Goal: Book appointment/travel/reservation

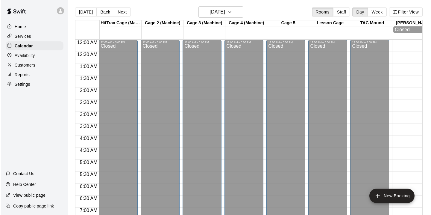
scroll to position [354, 1]
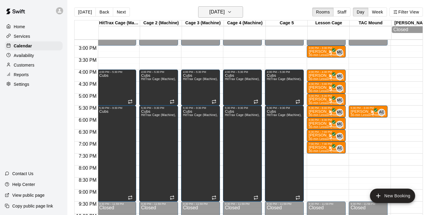
click at [222, 9] on h6 "[DATE]" at bounding box center [217, 12] width 15 height 8
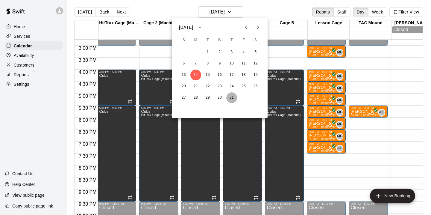
click at [233, 97] on button "31" at bounding box center [231, 97] width 11 height 11
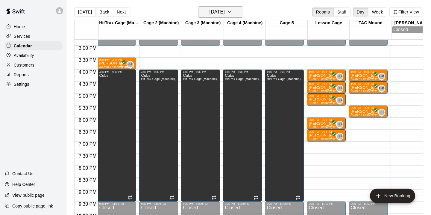
click at [232, 13] on icon "button" at bounding box center [229, 11] width 5 height 7
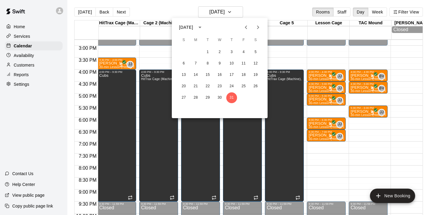
click at [342, 159] on div at bounding box center [215, 107] width 431 height 215
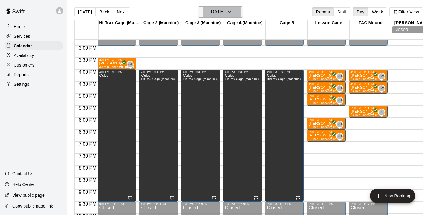
click at [222, 12] on h6 "[DATE]" at bounding box center [217, 12] width 15 height 8
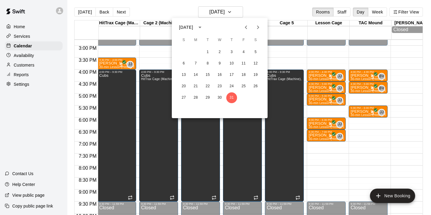
click at [257, 28] on icon "Next month" at bounding box center [257, 27] width 7 height 7
click at [245, 52] on button "1" at bounding box center [243, 52] width 11 height 11
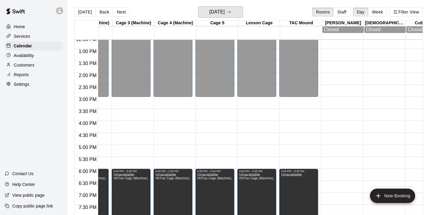
scroll to position [395, 70]
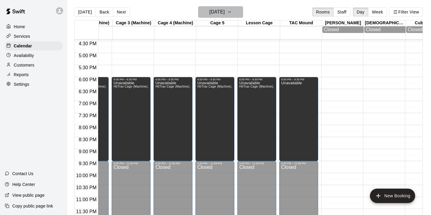
click at [225, 12] on h6 "[DATE]" at bounding box center [217, 12] width 15 height 8
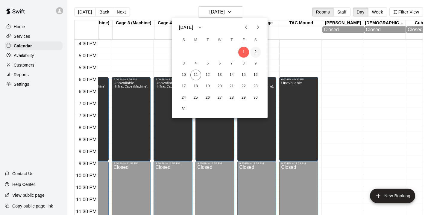
click at [256, 53] on button "2" at bounding box center [255, 52] width 11 height 11
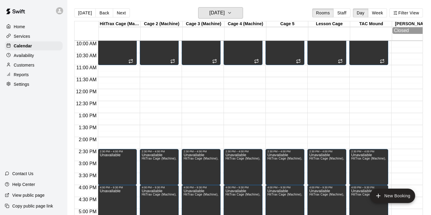
scroll to position [241, 0]
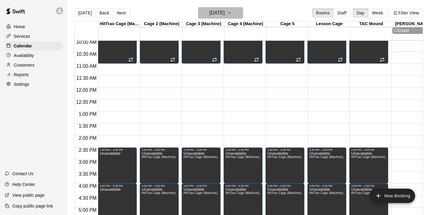
click at [215, 12] on h6 "[DATE]" at bounding box center [217, 13] width 15 height 8
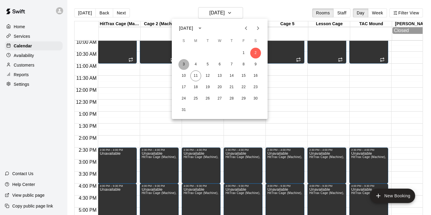
click at [184, 67] on button "3" at bounding box center [183, 64] width 11 height 11
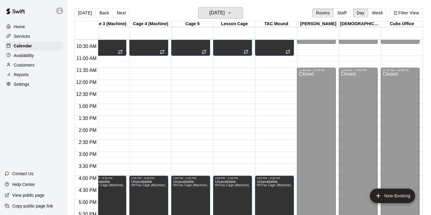
scroll to position [259, 95]
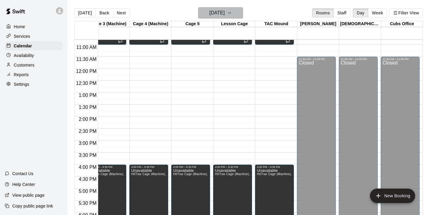
click at [232, 16] on icon "button" at bounding box center [229, 12] width 5 height 7
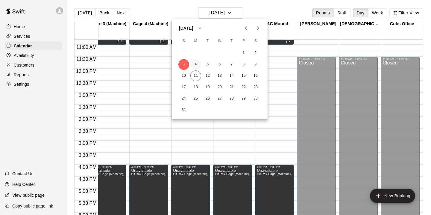
click at [195, 64] on button "4" at bounding box center [195, 64] width 11 height 11
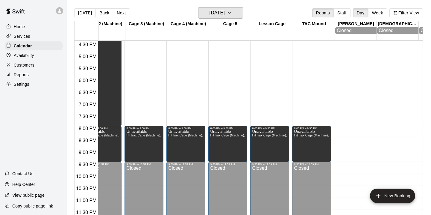
scroll to position [0, 0]
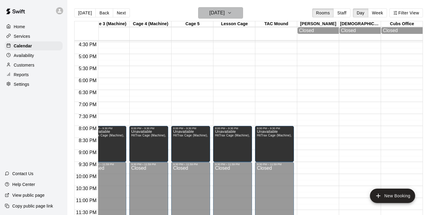
click at [232, 15] on icon "button" at bounding box center [229, 12] width 5 height 7
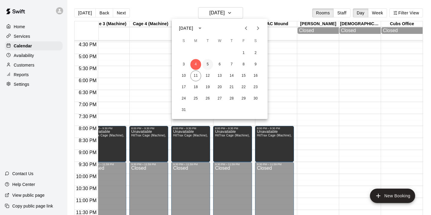
click at [208, 66] on button "5" at bounding box center [207, 64] width 11 height 11
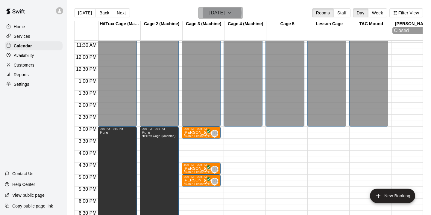
click at [234, 12] on button "[DATE]" at bounding box center [220, 12] width 45 height 11
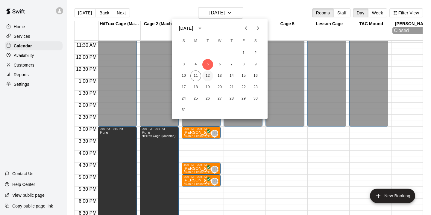
click at [207, 74] on button "12" at bounding box center [207, 75] width 11 height 11
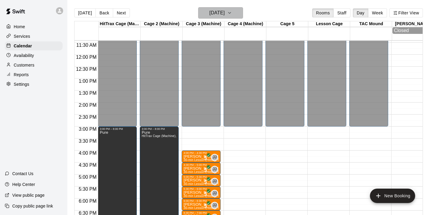
click at [235, 14] on button "[DATE]" at bounding box center [220, 12] width 45 height 11
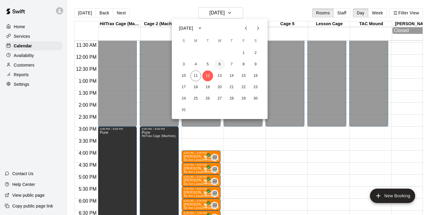
click at [220, 66] on button "6" at bounding box center [219, 64] width 11 height 11
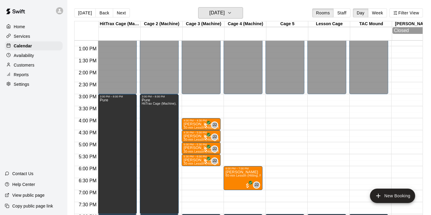
scroll to position [307, 0]
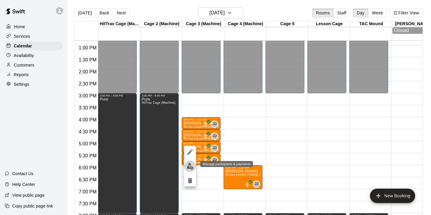
click at [190, 166] on img "edit" at bounding box center [190, 166] width 7 height 7
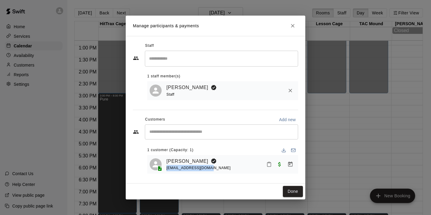
drag, startPoint x: 207, startPoint y: 169, endPoint x: 166, endPoint y: 170, distance: 41.0
click at [166, 170] on div "[PERSON_NAME] [EMAIL_ADDRESS][DOMAIN_NAME]" at bounding box center [230, 164] width 129 height 14
copy span "[EMAIL_ADDRESS][DOMAIN_NAME]"
click at [293, 25] on icon "Close" at bounding box center [293, 26] width 6 height 6
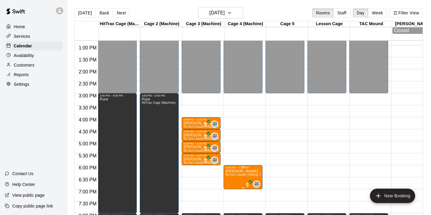
click at [230, 193] on img "edit" at bounding box center [232, 189] width 7 height 7
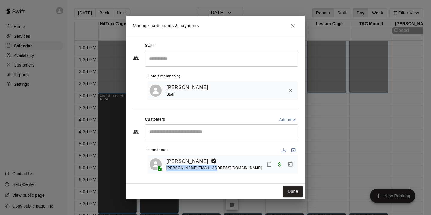
drag, startPoint x: 207, startPoint y: 168, endPoint x: 166, endPoint y: 168, distance: 40.4
click at [166, 168] on span "[PERSON_NAME][EMAIL_ADDRESS][DOMAIN_NAME]" at bounding box center [213, 168] width 95 height 4
copy span "[PERSON_NAME][EMAIL_ADDRESS][DOMAIN_NAME]"
click at [294, 26] on icon "Close" at bounding box center [293, 26] width 6 height 6
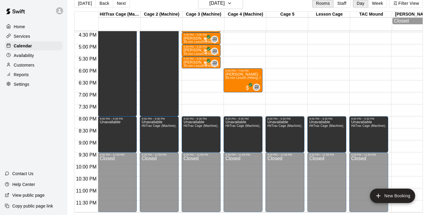
scroll to position [0, 0]
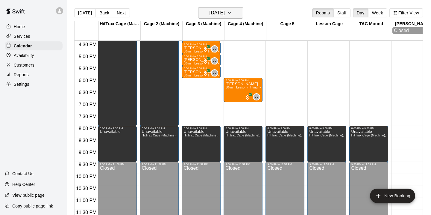
click at [232, 15] on icon "button" at bounding box center [229, 12] width 5 height 7
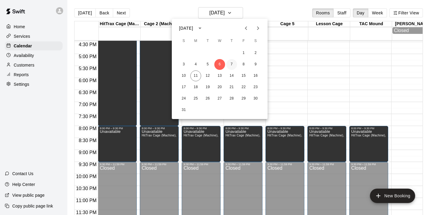
click at [229, 63] on button "7" at bounding box center [231, 64] width 11 height 11
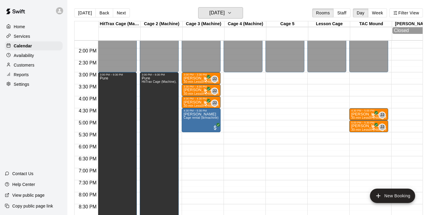
scroll to position [320, 0]
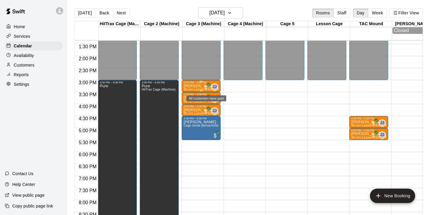
click at [206, 88] on span "All customers have paid" at bounding box center [206, 87] width 6 height 6
click at [413, 88] on div at bounding box center [215, 107] width 431 height 215
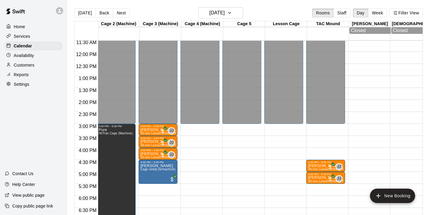
scroll to position [277, 43]
click at [237, 9] on button "[DATE]" at bounding box center [220, 12] width 45 height 11
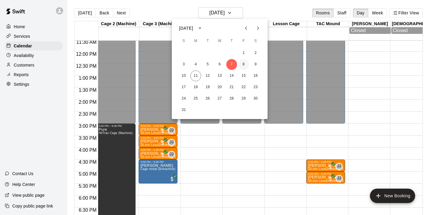
click at [243, 63] on button "8" at bounding box center [243, 64] width 11 height 11
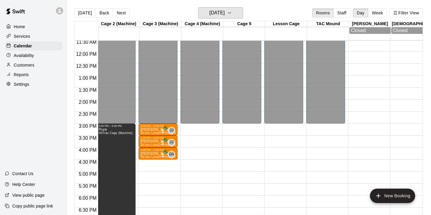
scroll to position [278, 43]
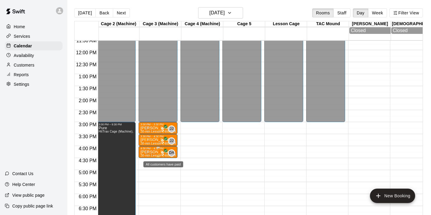
click at [164, 155] on span "All customers have paid" at bounding box center [163, 153] width 6 height 6
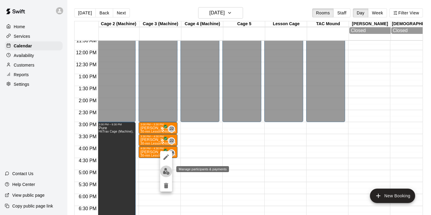
click at [166, 170] on img "edit" at bounding box center [166, 171] width 7 height 7
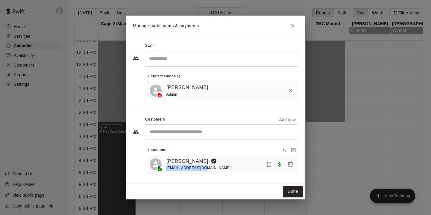
drag, startPoint x: 203, startPoint y: 167, endPoint x: 166, endPoint y: 168, distance: 36.5
click at [166, 168] on div "[PERSON_NAME] [EMAIL_ADDRESS][DOMAIN_NAME]" at bounding box center [223, 164] width 146 height 14
copy span "[EMAIL_ADDRESS][DOMAIN_NAME]"
drag, startPoint x: 294, startPoint y: 25, endPoint x: 294, endPoint y: 32, distance: 7.5
click at [294, 25] on icon "Close" at bounding box center [293, 26] width 6 height 6
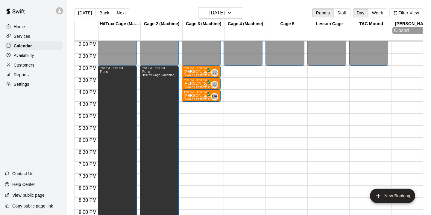
scroll to position [336, 0]
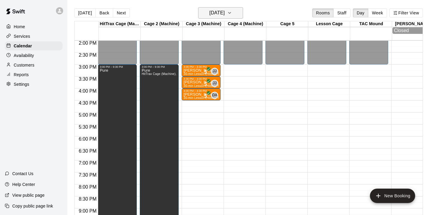
click at [225, 16] on h6 "[DATE]" at bounding box center [217, 13] width 15 height 8
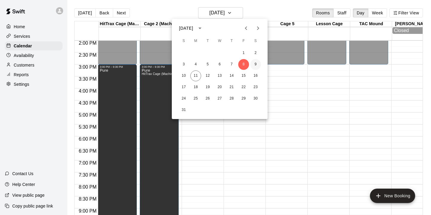
click at [254, 64] on button "9" at bounding box center [255, 64] width 11 height 11
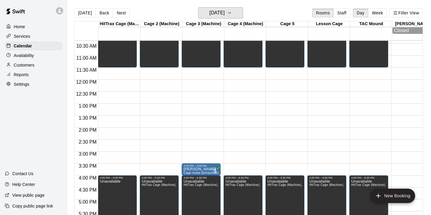
scroll to position [248, 0]
